Goal: Transaction & Acquisition: Purchase product/service

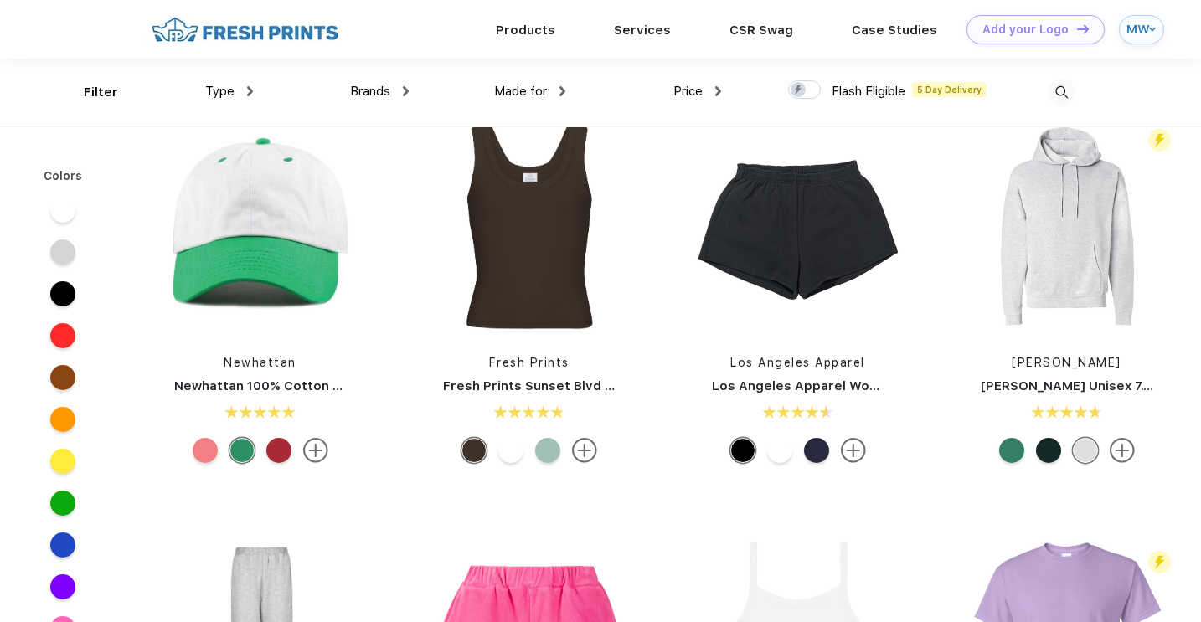
scroll to position [2885, 0]
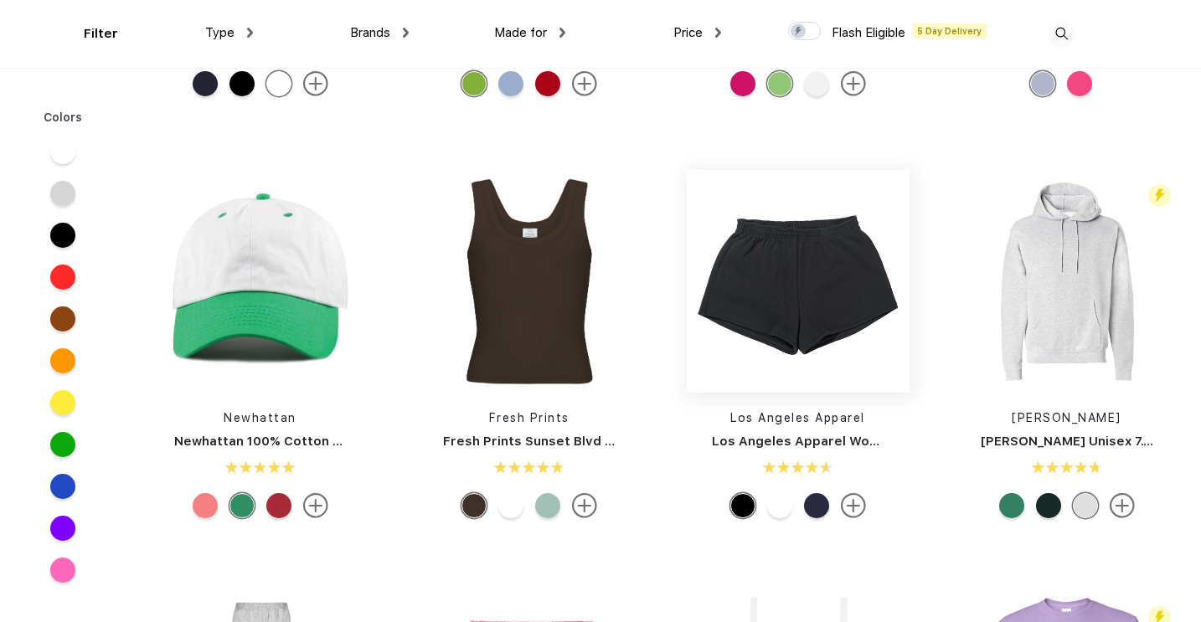
click at [782, 300] on img at bounding box center [798, 281] width 223 height 223
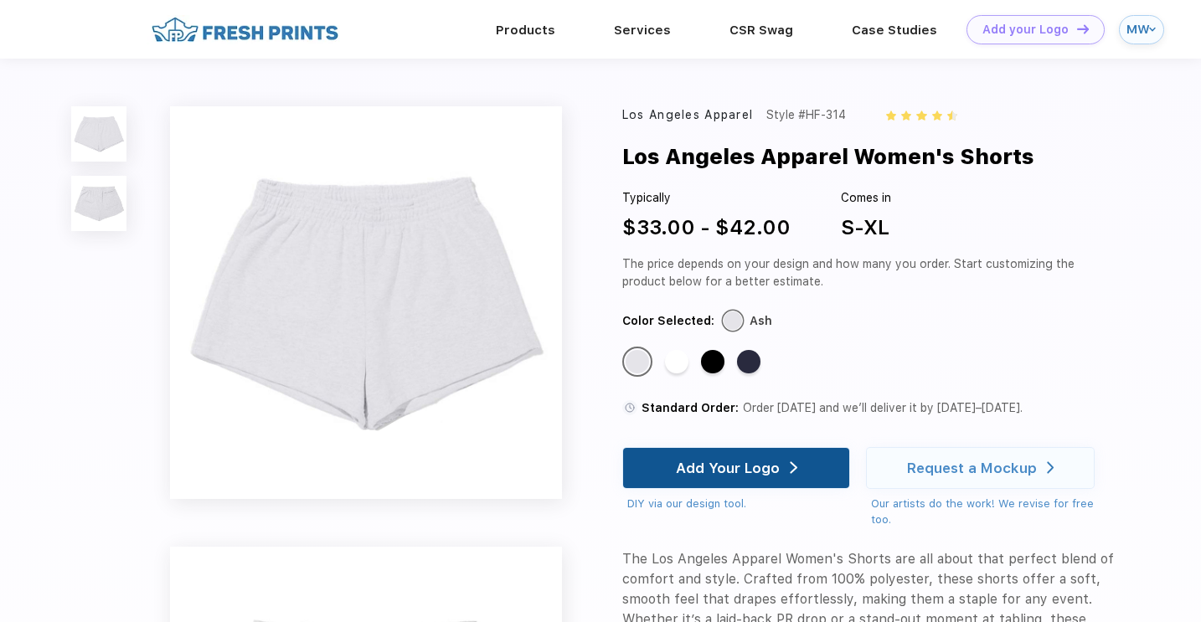
click at [807, 461] on div "Add Your Logo" at bounding box center [736, 468] width 228 height 42
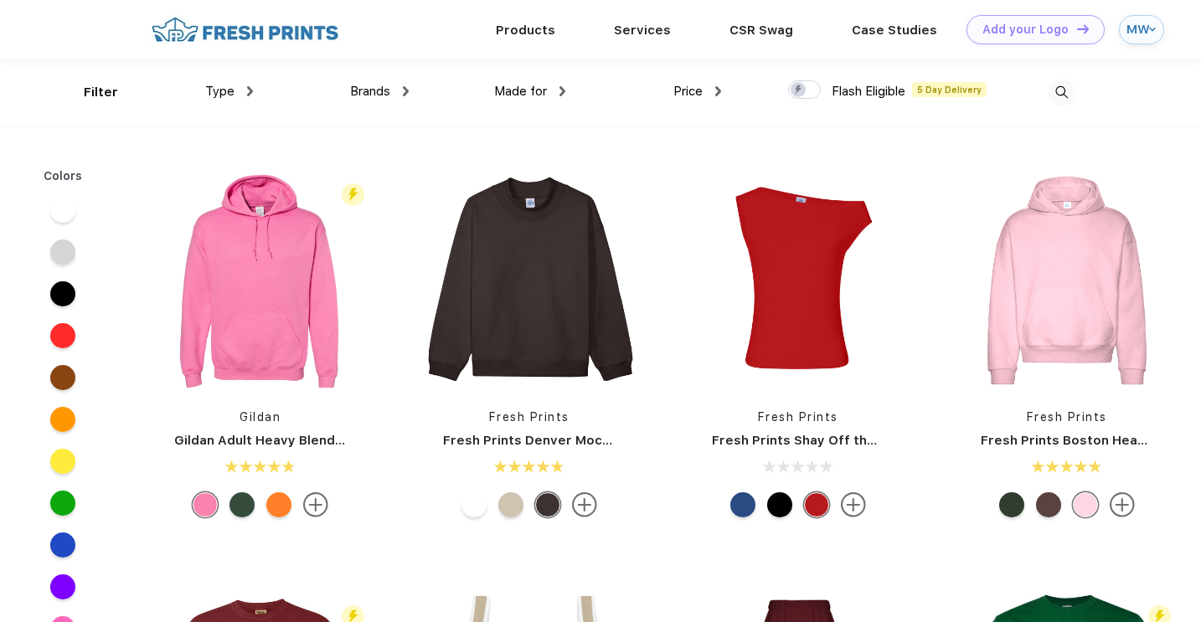
scroll to position [1, 0]
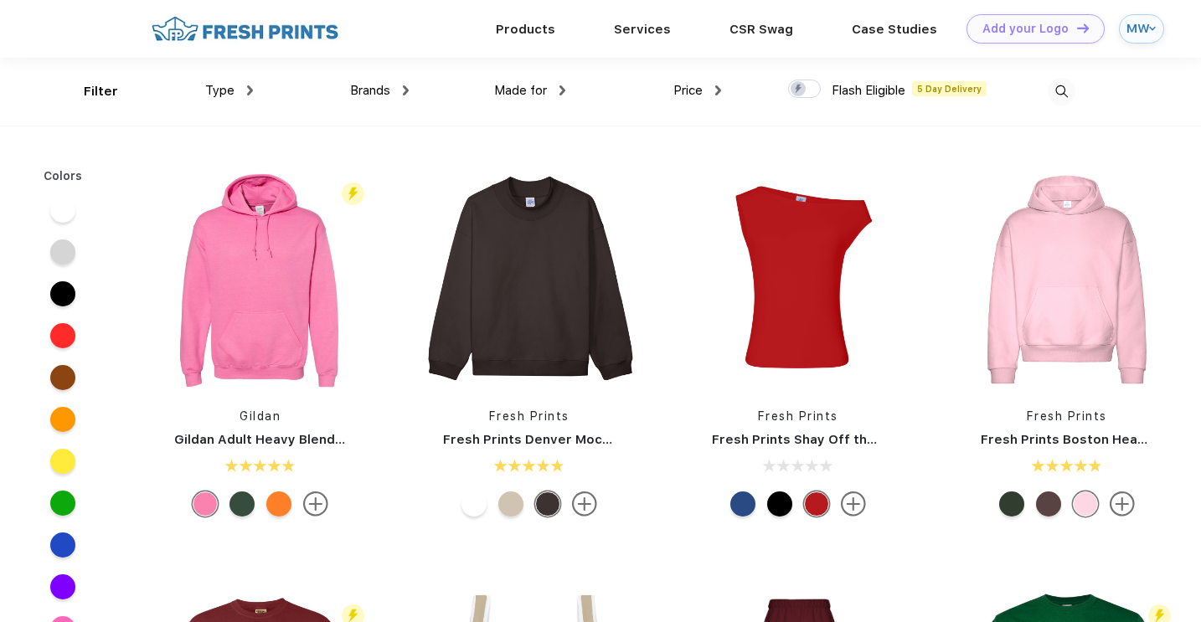
click at [702, 96] on span "Price" at bounding box center [688, 90] width 29 height 15
click at [718, 88] on img at bounding box center [718, 90] width 6 height 10
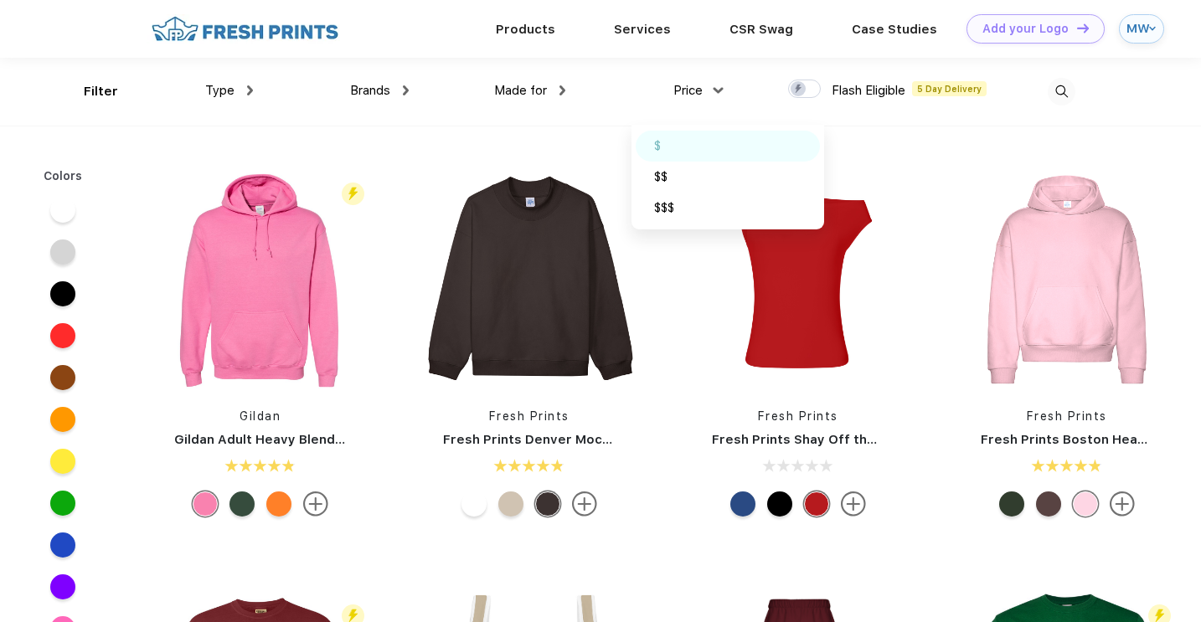
click at [657, 143] on div "$" at bounding box center [657, 146] width 7 height 18
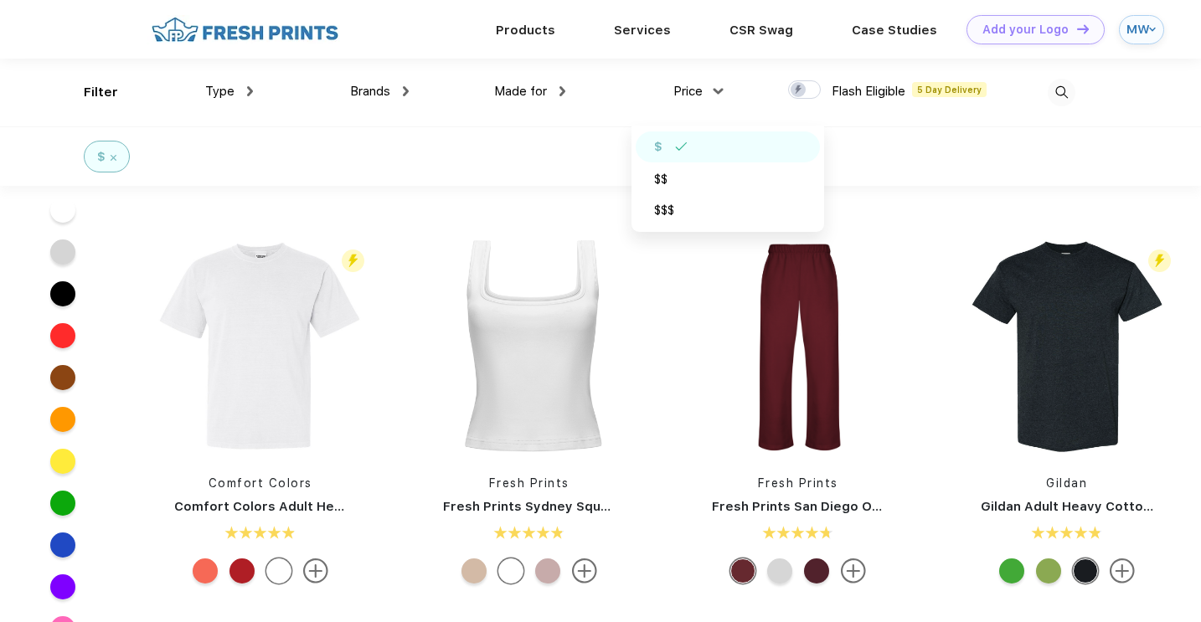
scroll to position [219, 0]
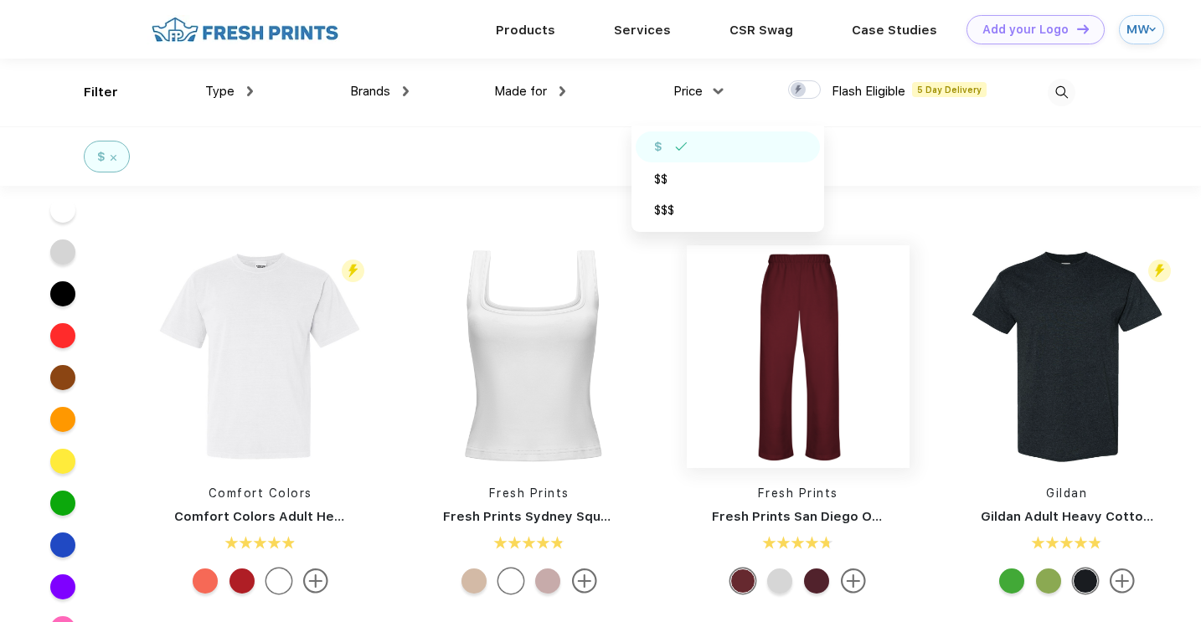
click at [766, 375] on img at bounding box center [798, 356] width 223 height 223
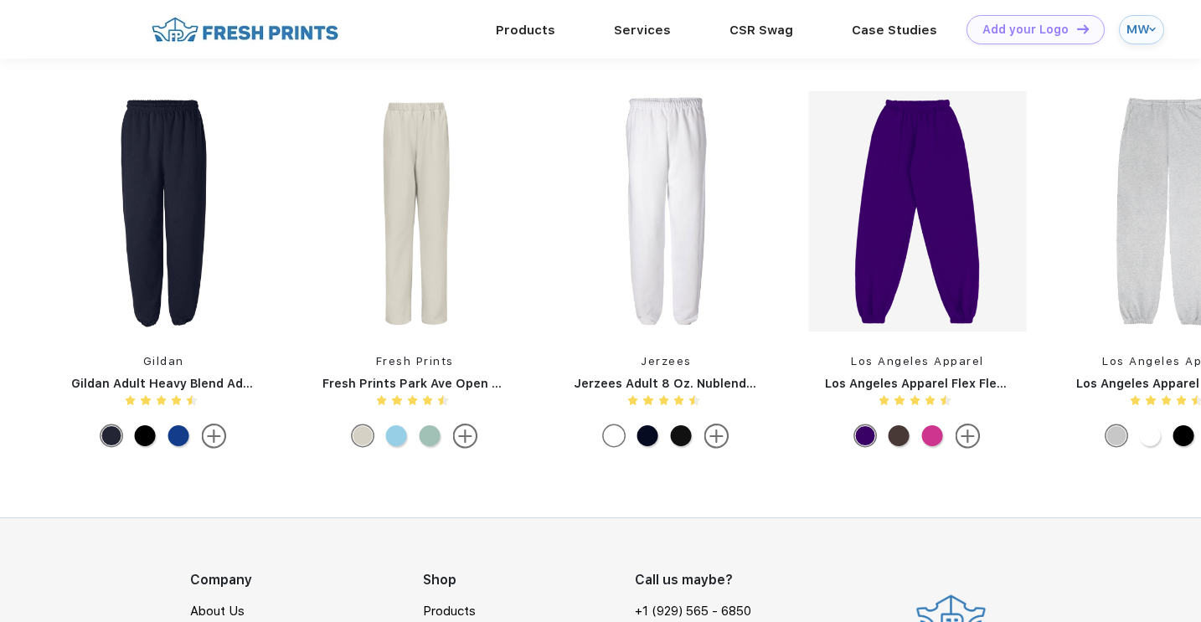
scroll to position [1302, 0]
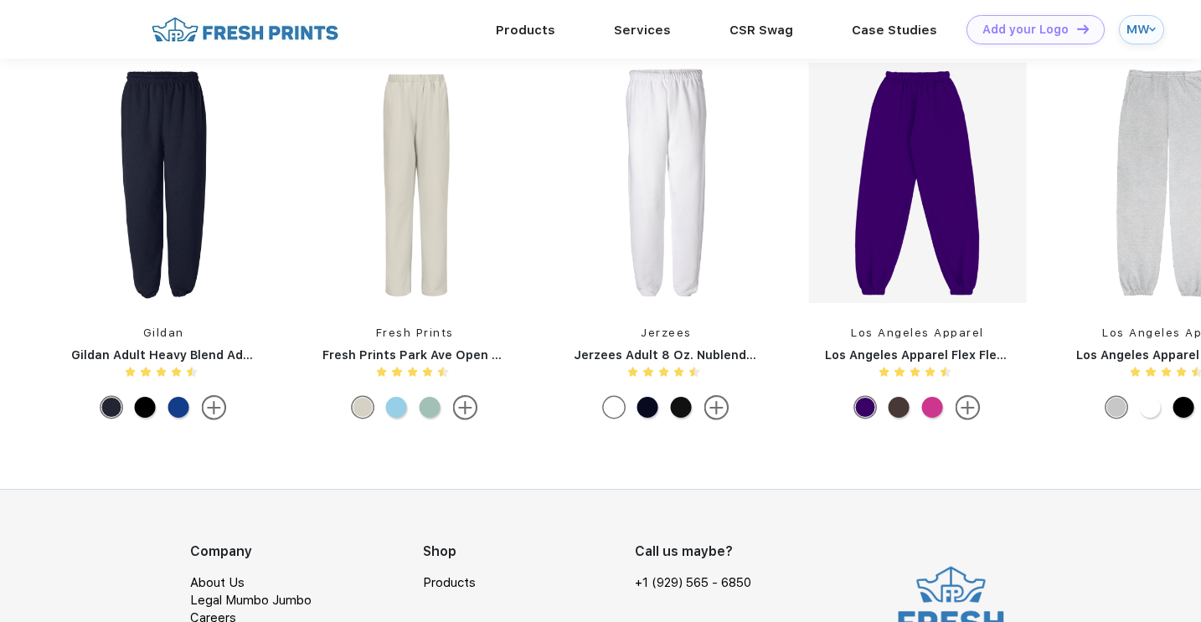
scroll to position [219, 0]
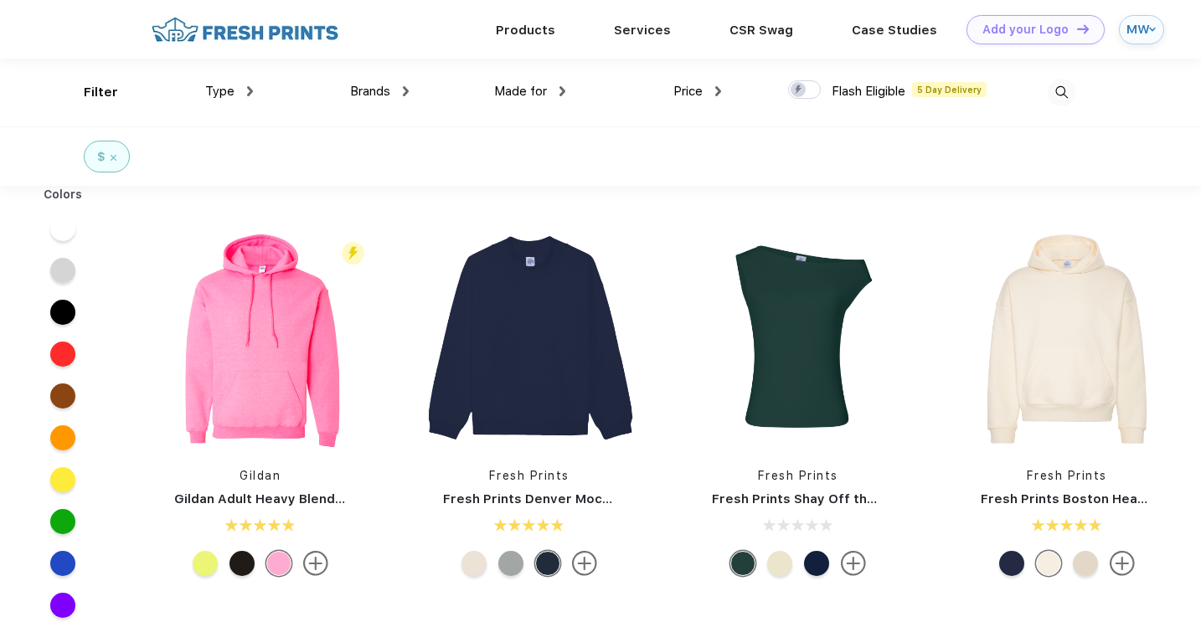
click at [1141, 26] on div "MW" at bounding box center [1136, 30] width 18 height 14
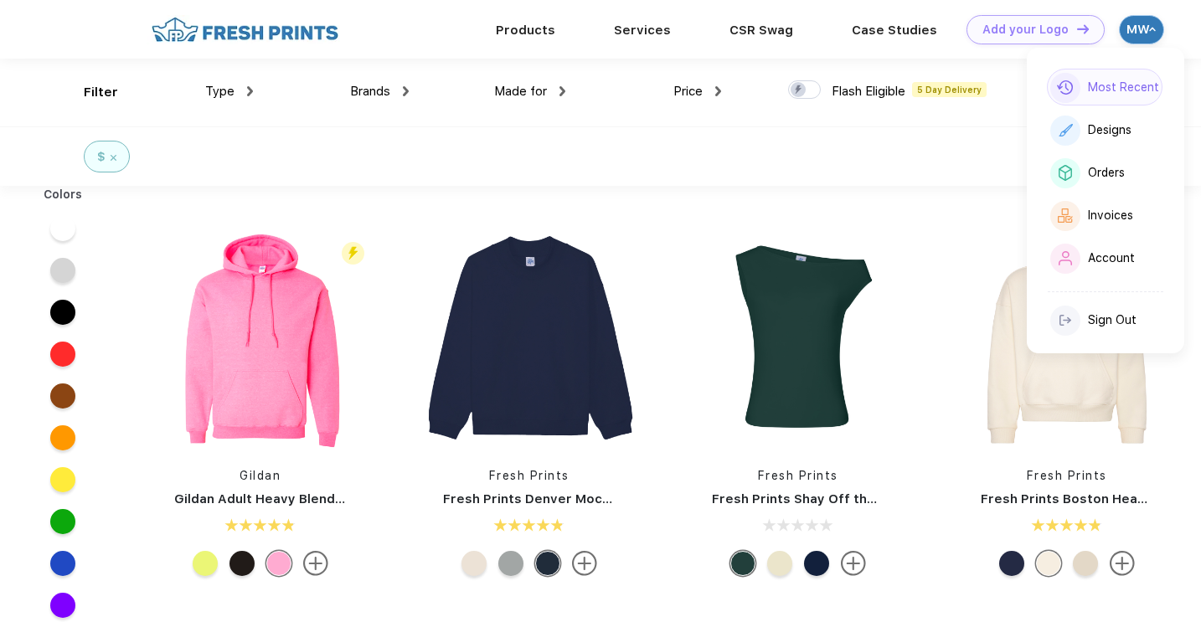
click at [1117, 76] on div "Most Recent" at bounding box center [1105, 87] width 116 height 37
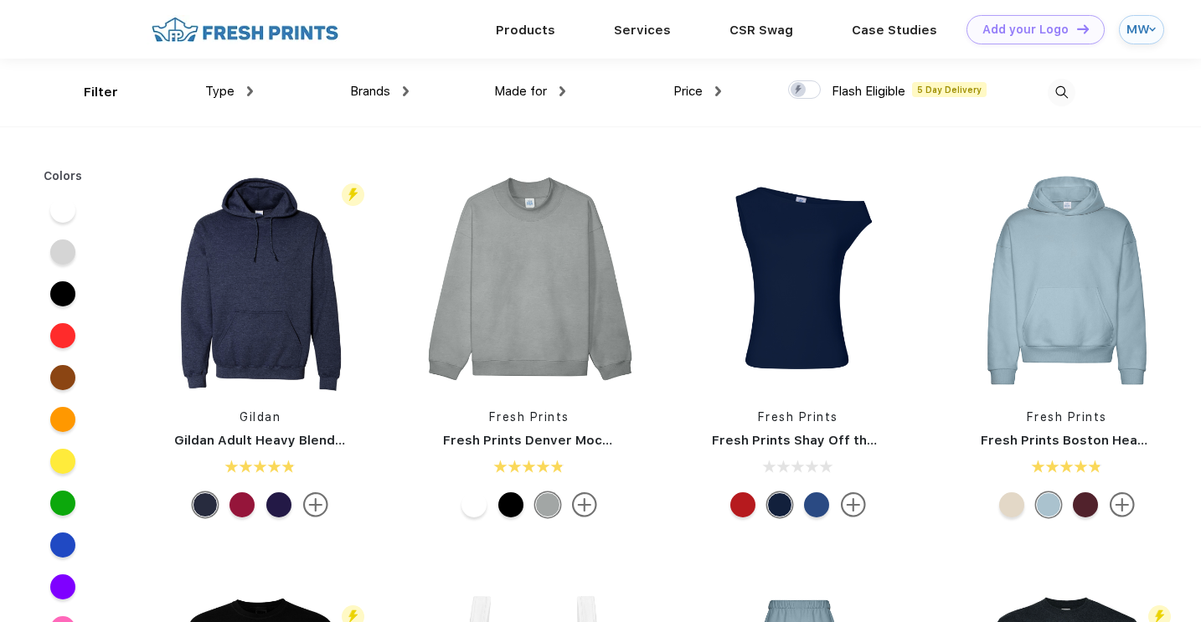
scroll to position [1, 0]
click at [700, 90] on span "Price" at bounding box center [688, 90] width 29 height 15
click at [711, 90] on div "Price" at bounding box center [698, 90] width 48 height 19
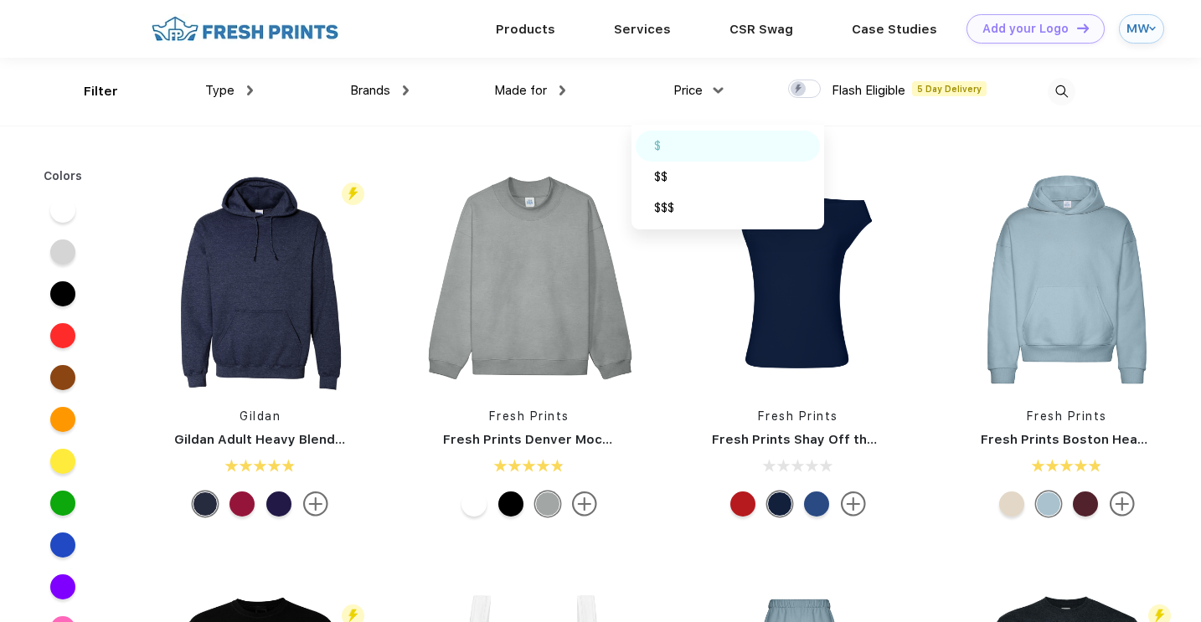
click at [686, 138] on div "$" at bounding box center [728, 146] width 184 height 31
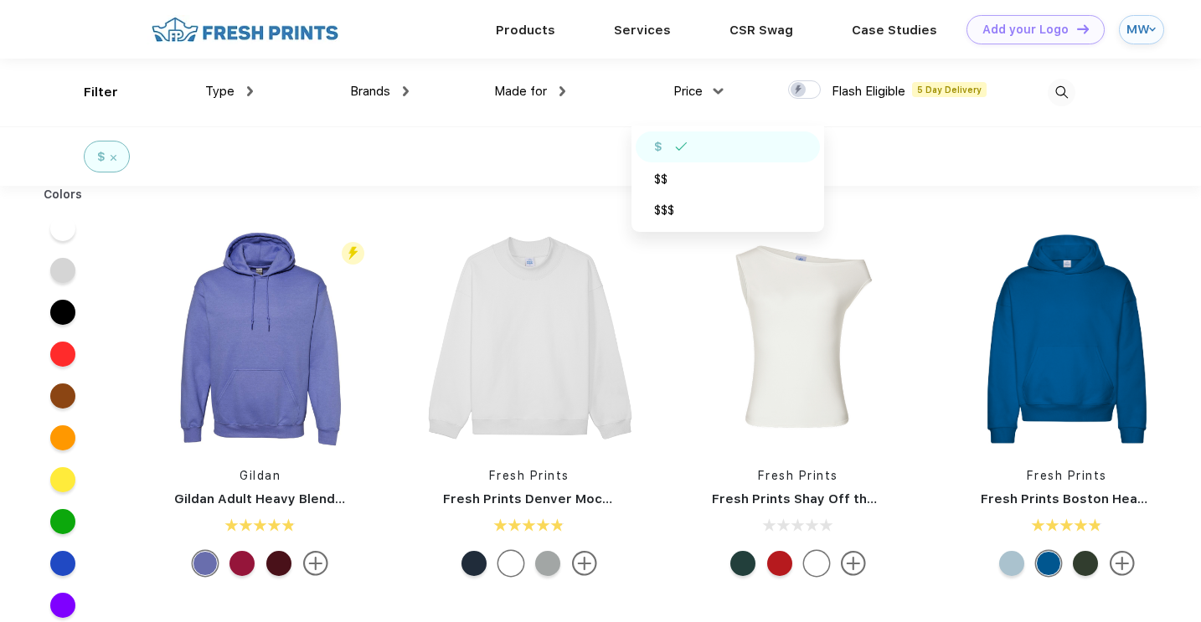
click at [158, 533] on div at bounding box center [261, 527] width 248 height 20
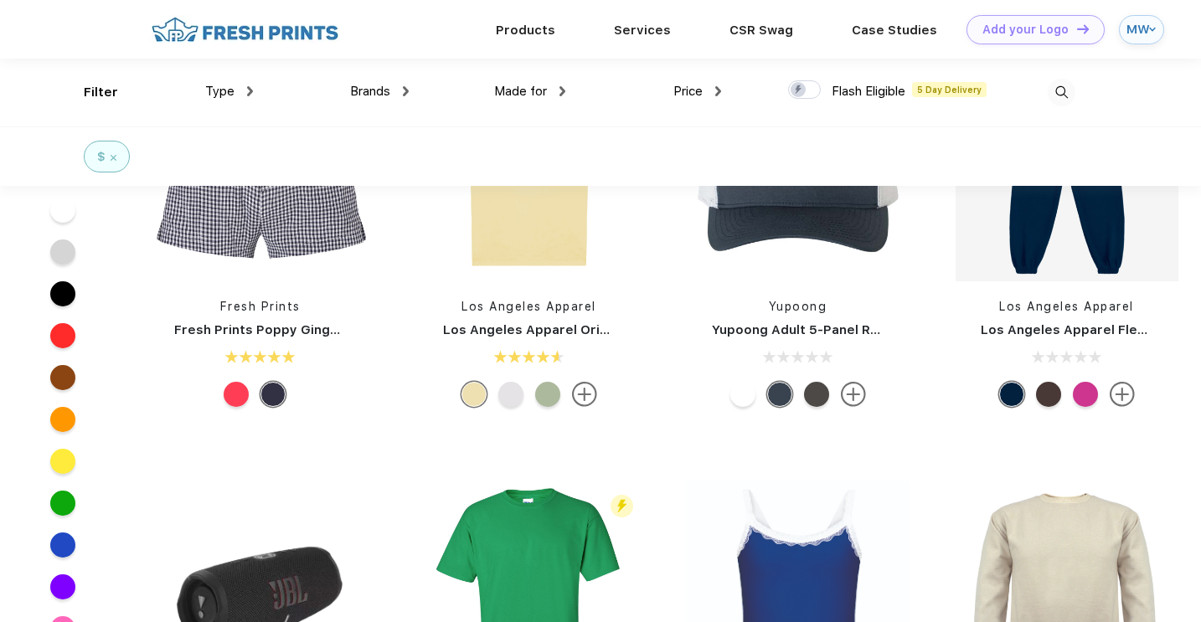
scroll to position [7825, 0]
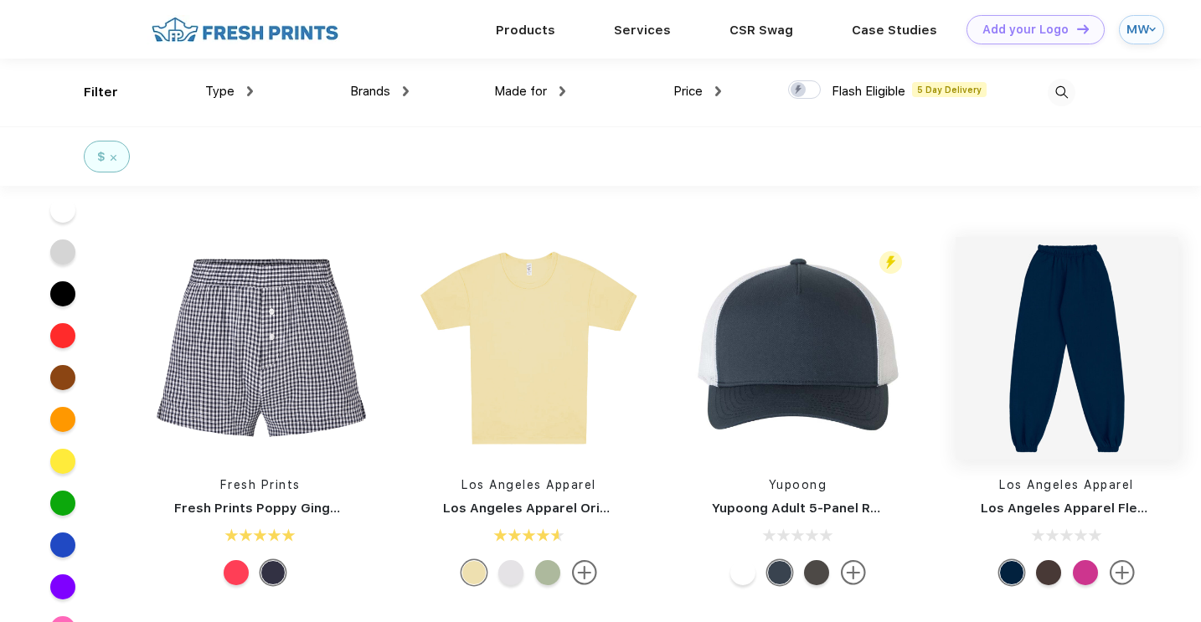
click at [1064, 440] on img at bounding box center [1067, 348] width 223 height 223
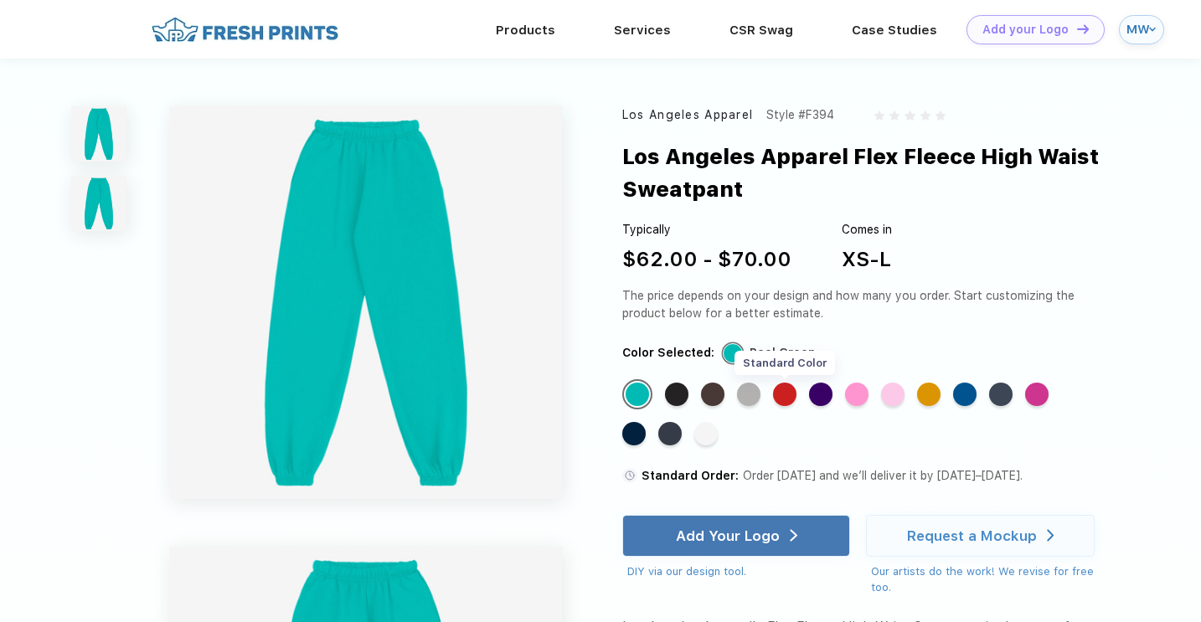
click at [793, 390] on div "Standard Color" at bounding box center [784, 394] width 23 height 23
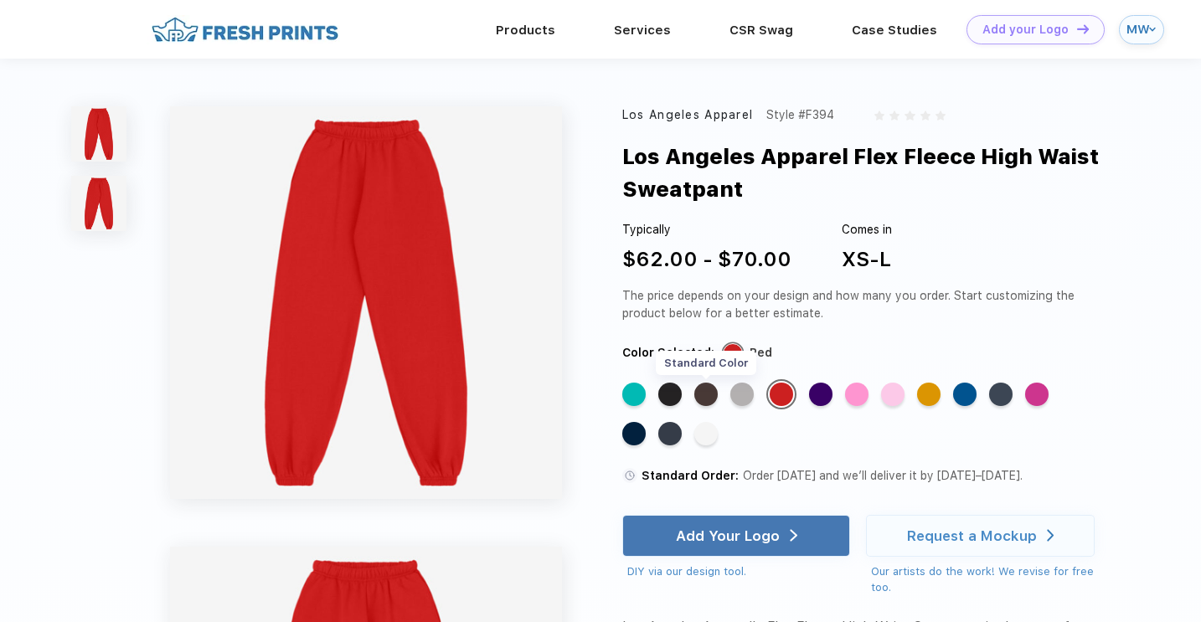
click at [706, 390] on div "Standard Color" at bounding box center [706, 394] width 23 height 23
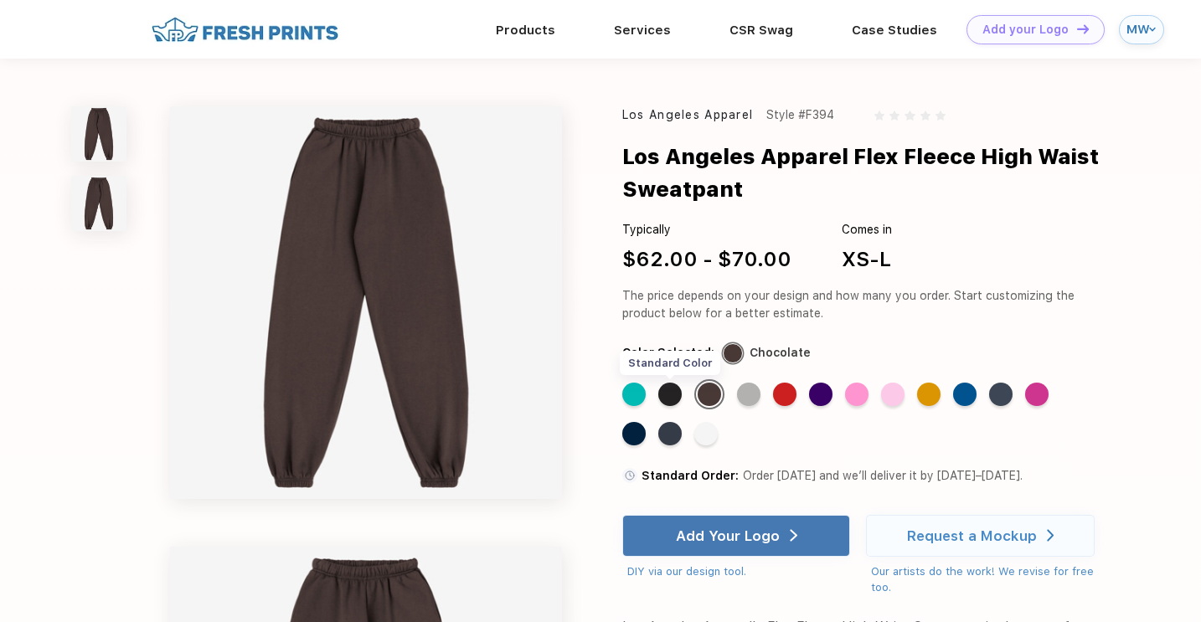
click at [669, 398] on div "Standard Color" at bounding box center [670, 394] width 23 height 23
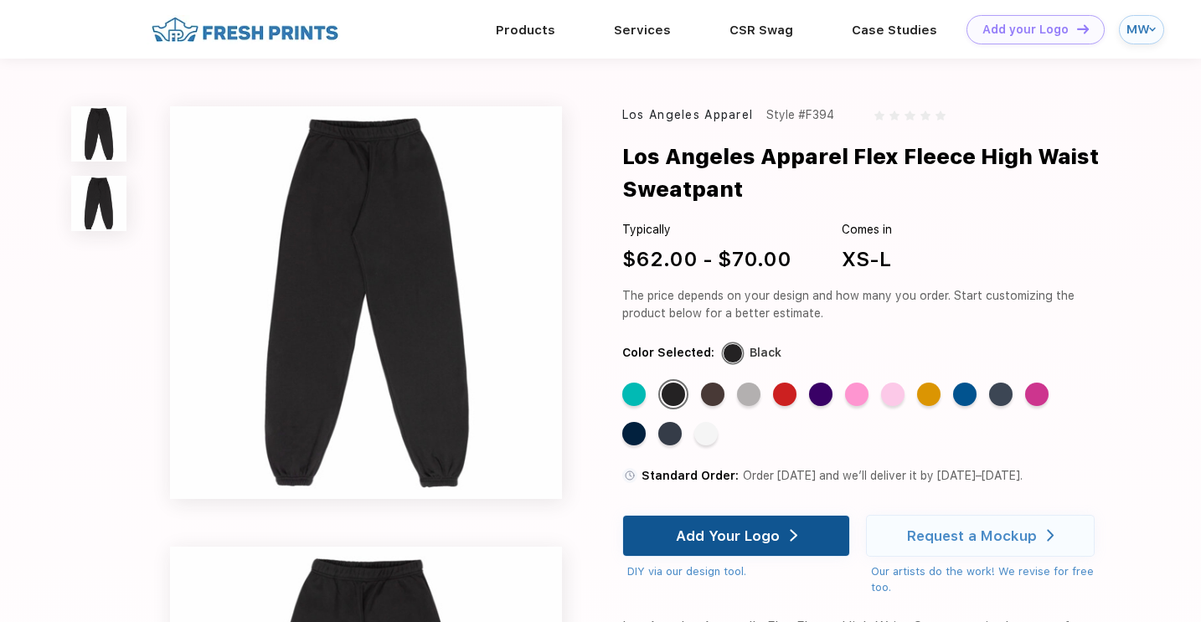
click at [735, 537] on div "Add Your Logo" at bounding box center [728, 536] width 104 height 17
